Goal: Find specific page/section: Find specific page/section

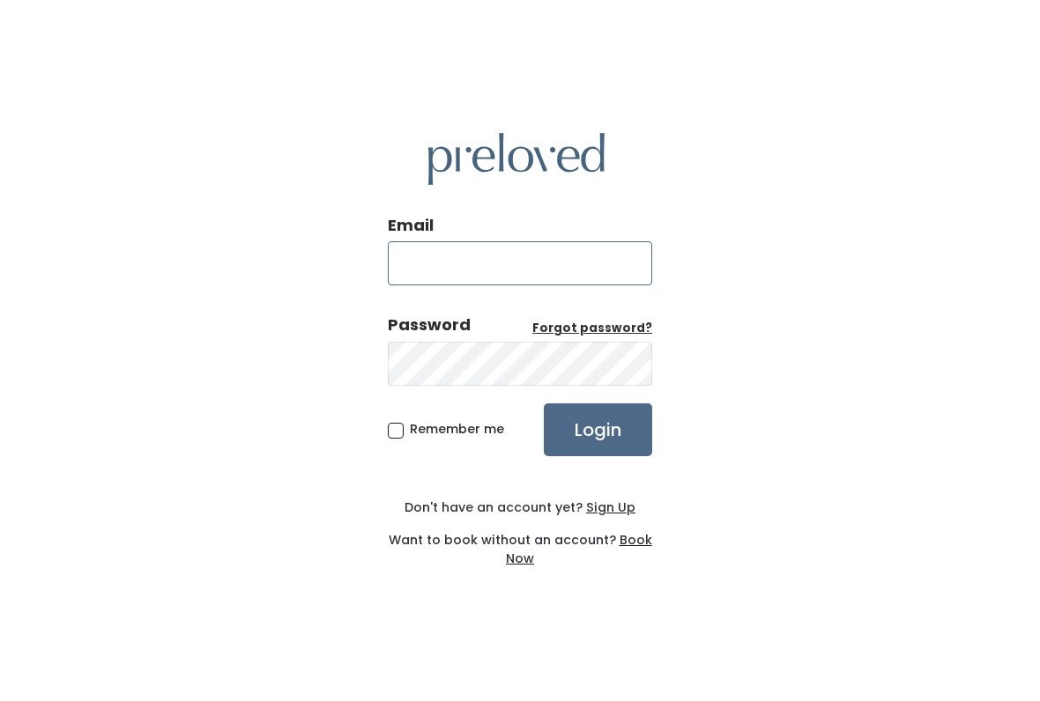
type input "oklahomacity.store@preloved.love"
click at [597, 429] on input "Login" at bounding box center [598, 430] width 108 height 53
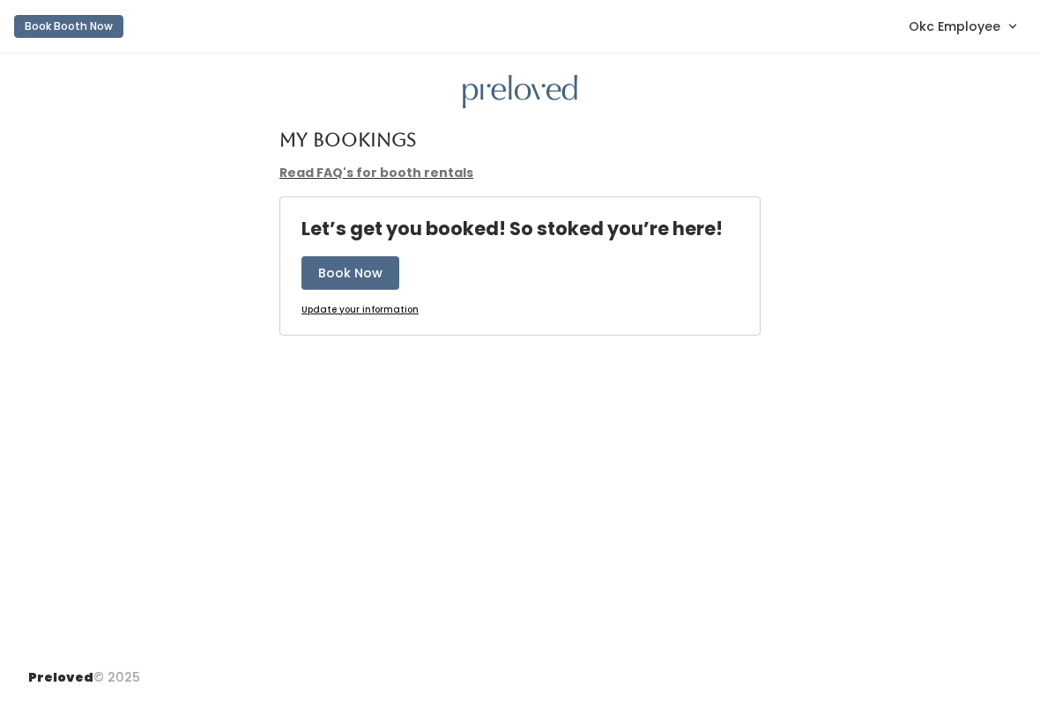
click at [988, 29] on span "Okc Employee" at bounding box center [954, 26] width 92 height 19
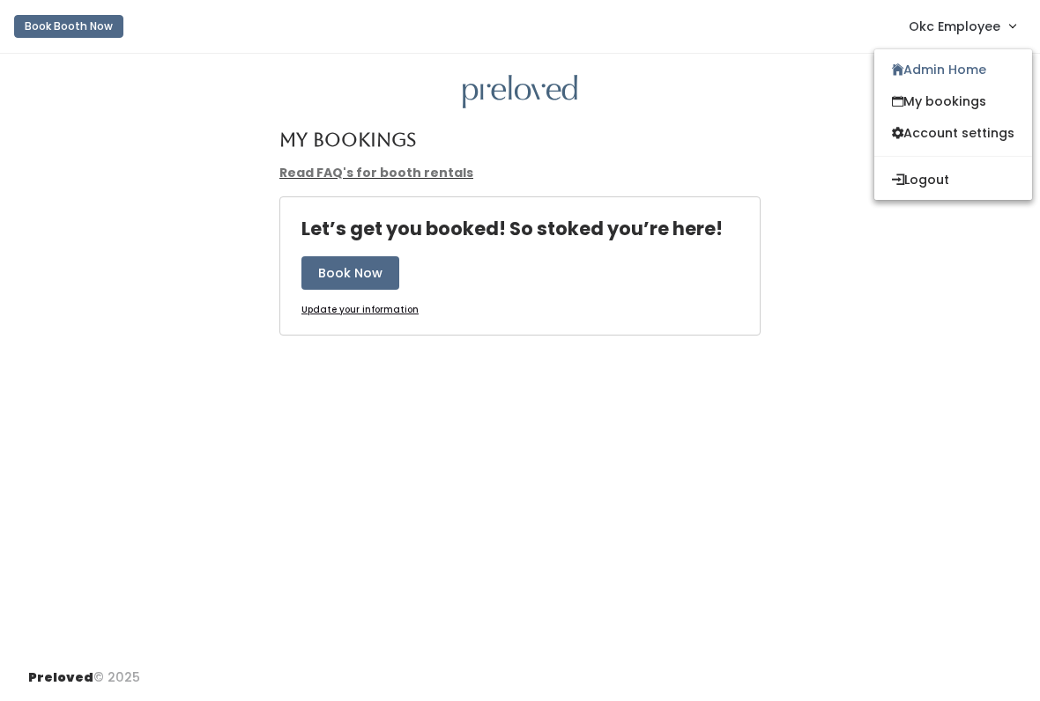
click at [988, 67] on link "Admin Home" at bounding box center [953, 70] width 158 height 32
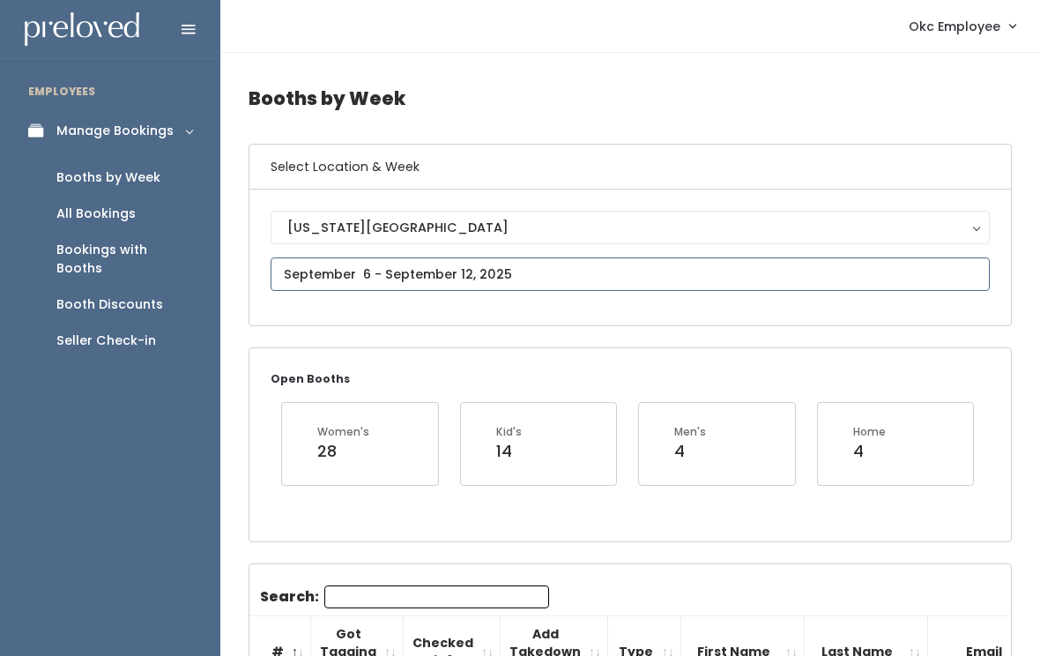
click at [378, 275] on input "text" at bounding box center [629, 273] width 719 height 33
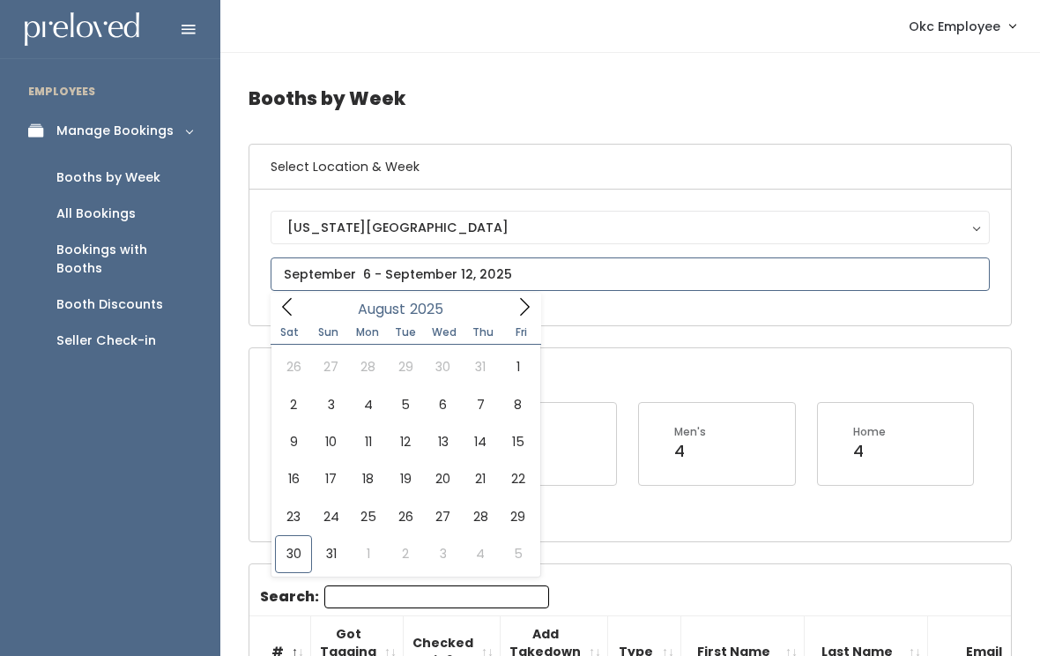
type input "August 30 to September 5"
